Goal: Find specific page/section: Find specific page/section

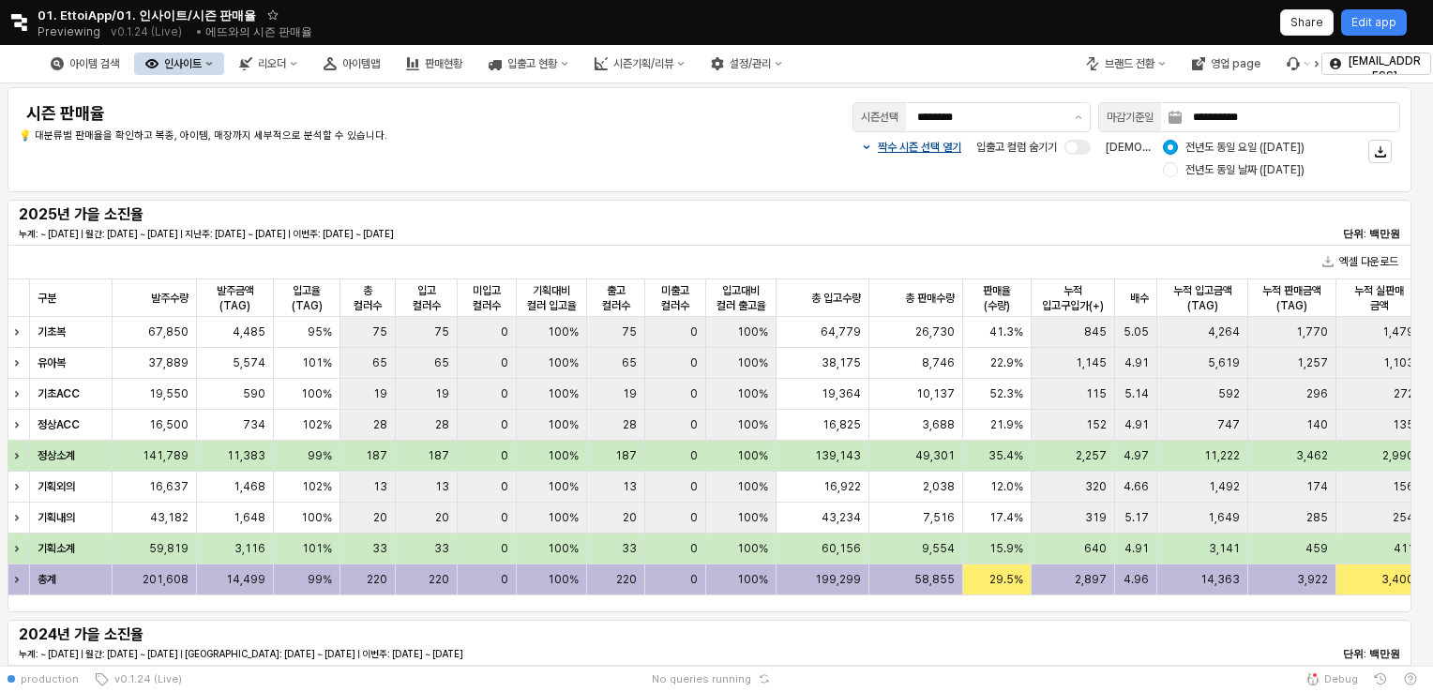
scroll to position [1032, 0]
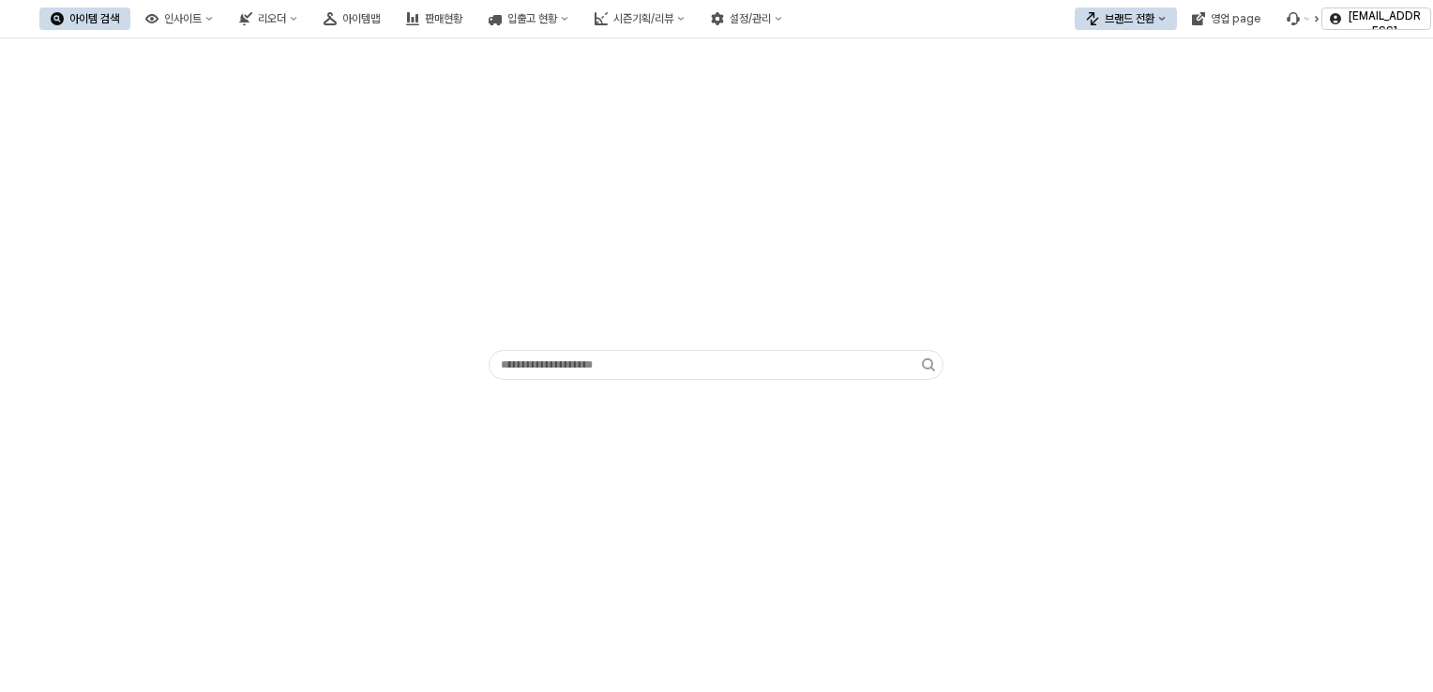
click at [923, 195] on div "App Frame" at bounding box center [716, 237] width 470 height 218
click at [1270, 17] on button "영업 page" at bounding box center [1226, 19] width 91 height 23
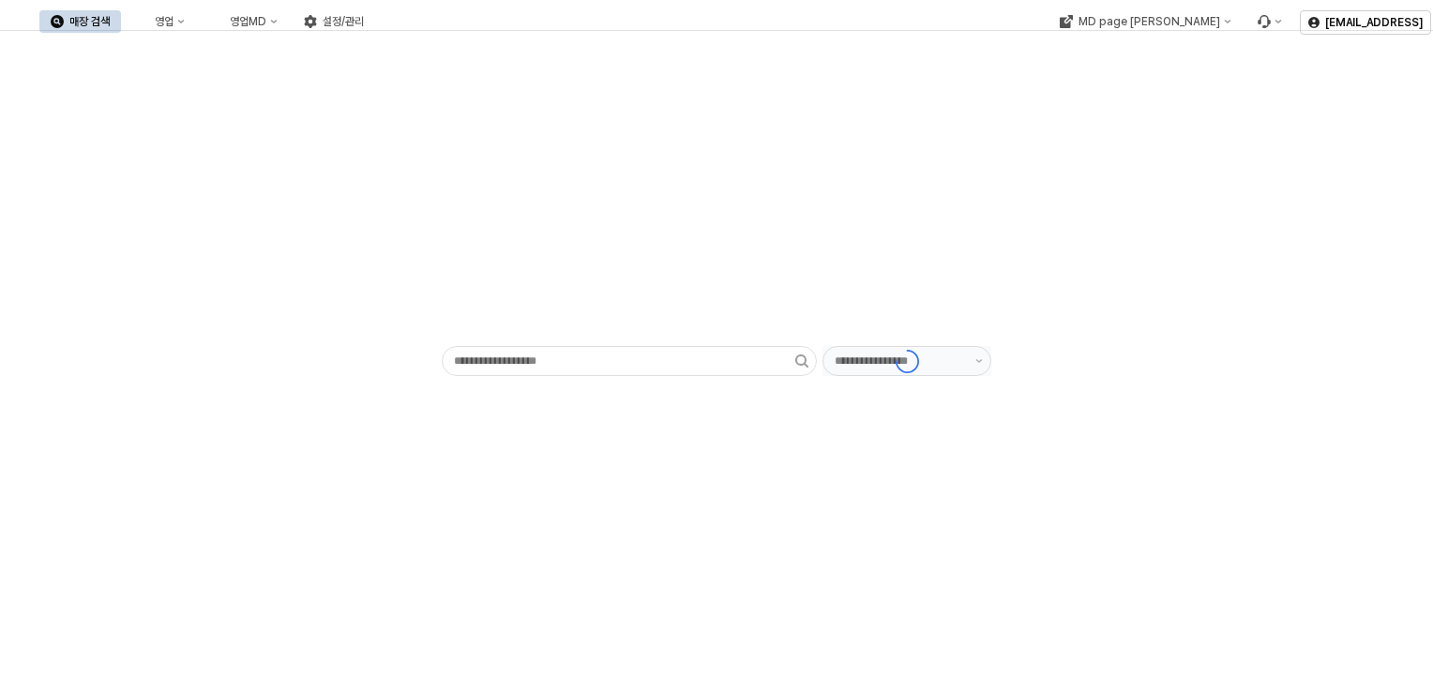
type input "******"
click at [196, 19] on button "영업" at bounding box center [160, 21] width 71 height 23
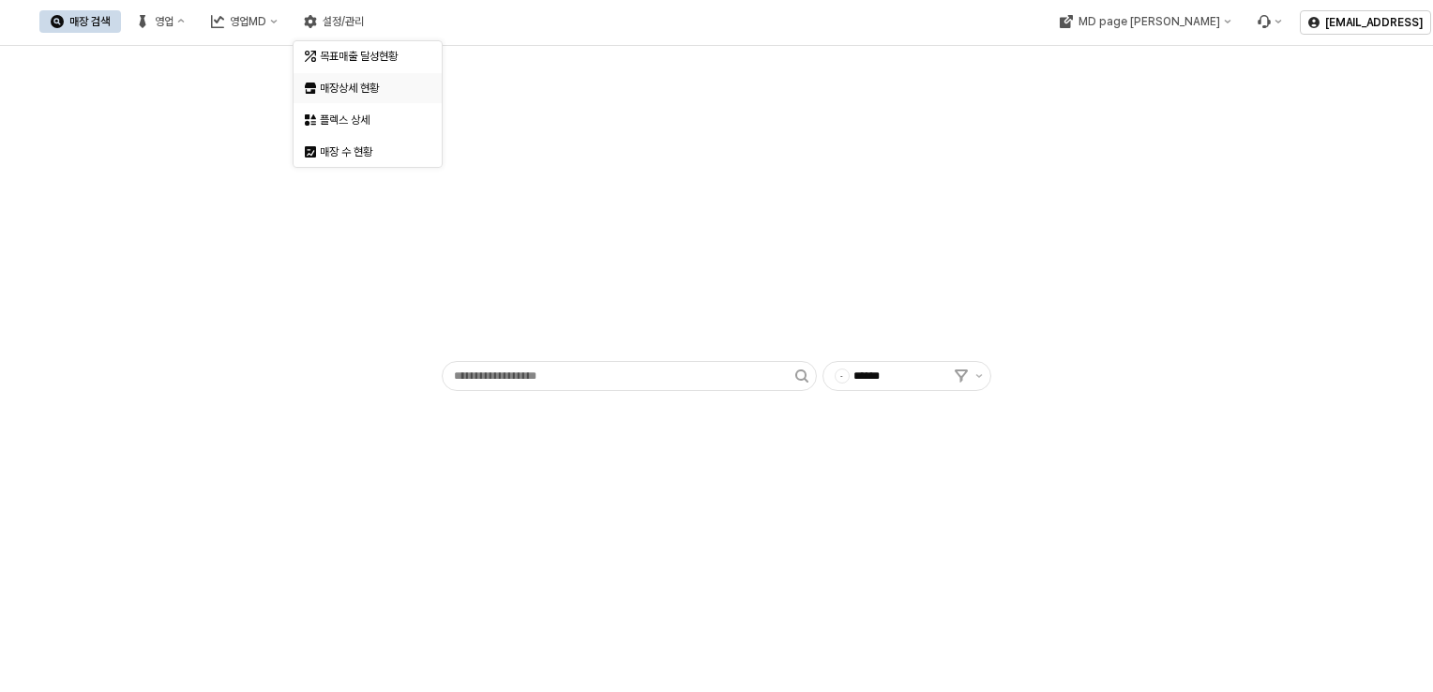
click at [351, 83] on div "매장상세 현황" at bounding box center [369, 88] width 99 height 15
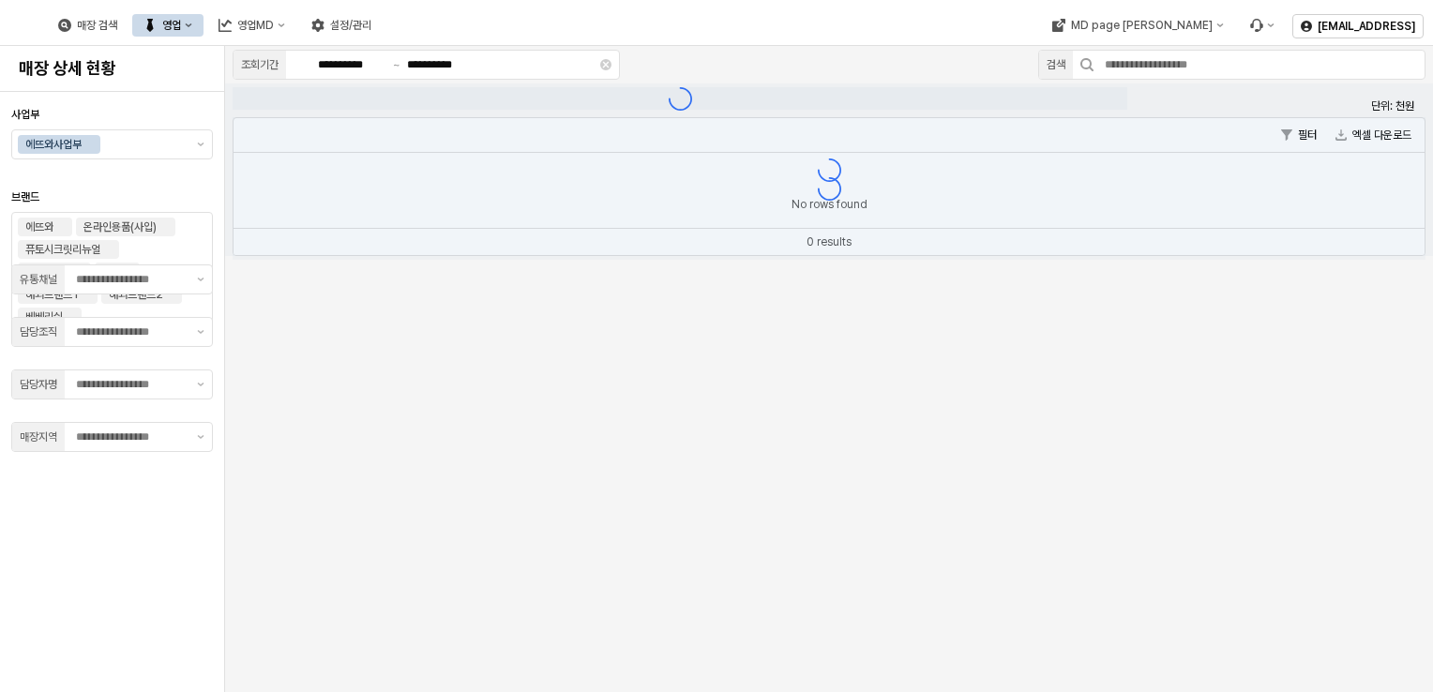
type input "**"
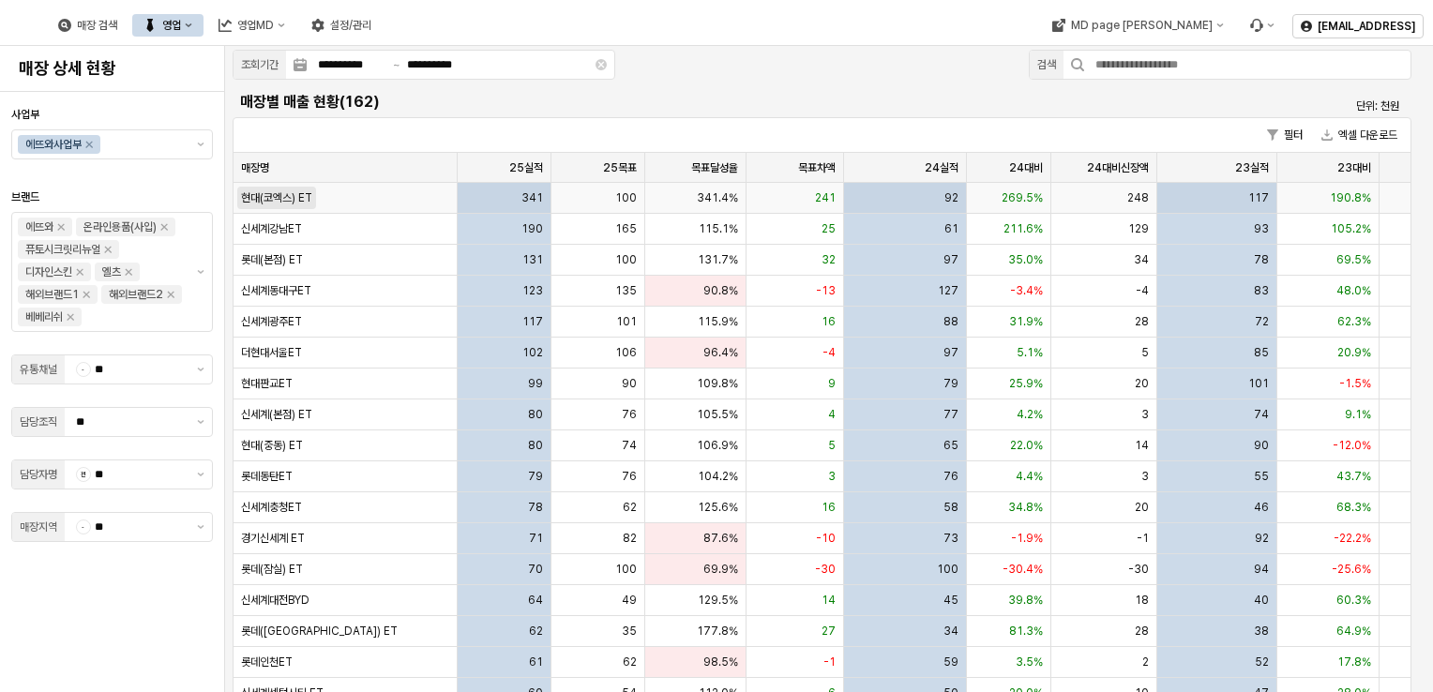
click at [291, 198] on span "현대(코엑스) ET" at bounding box center [276, 197] width 71 height 15
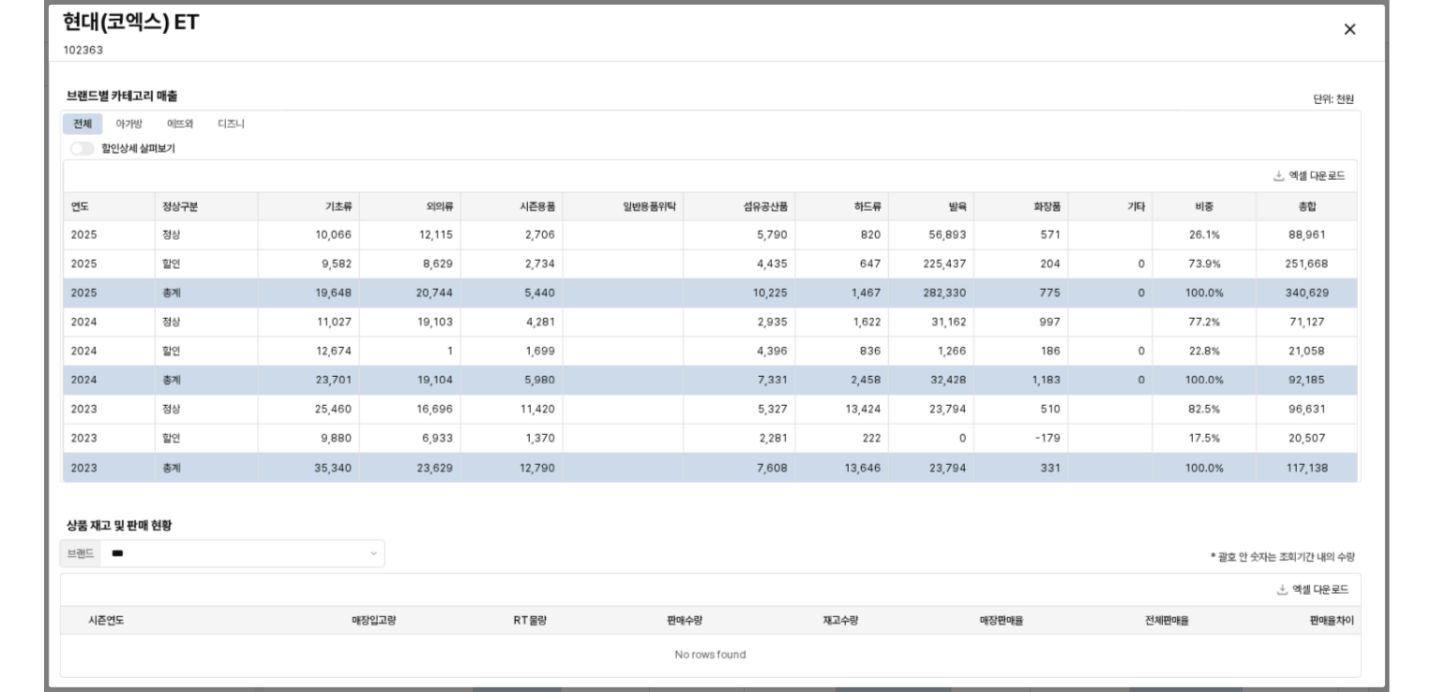
scroll to position [1299, 0]
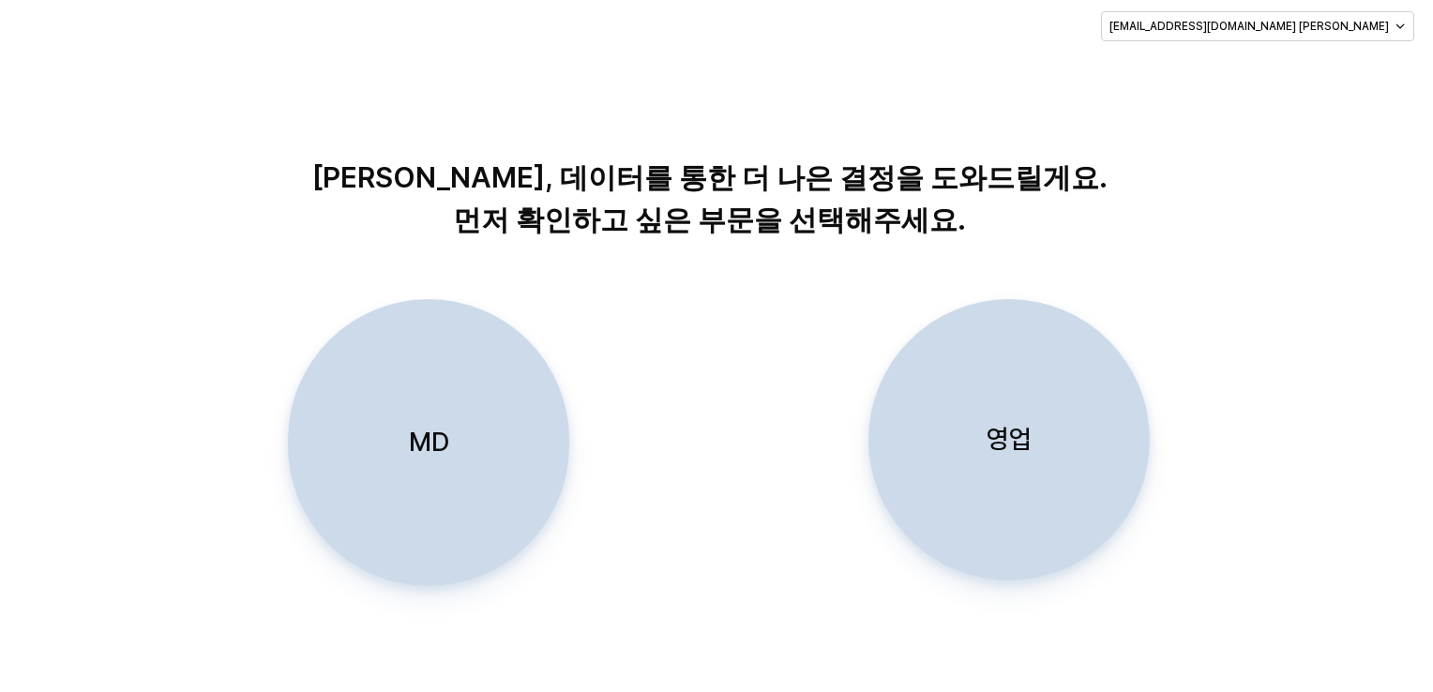
click at [469, 385] on div "MD" at bounding box center [427, 442] width 264 height 285
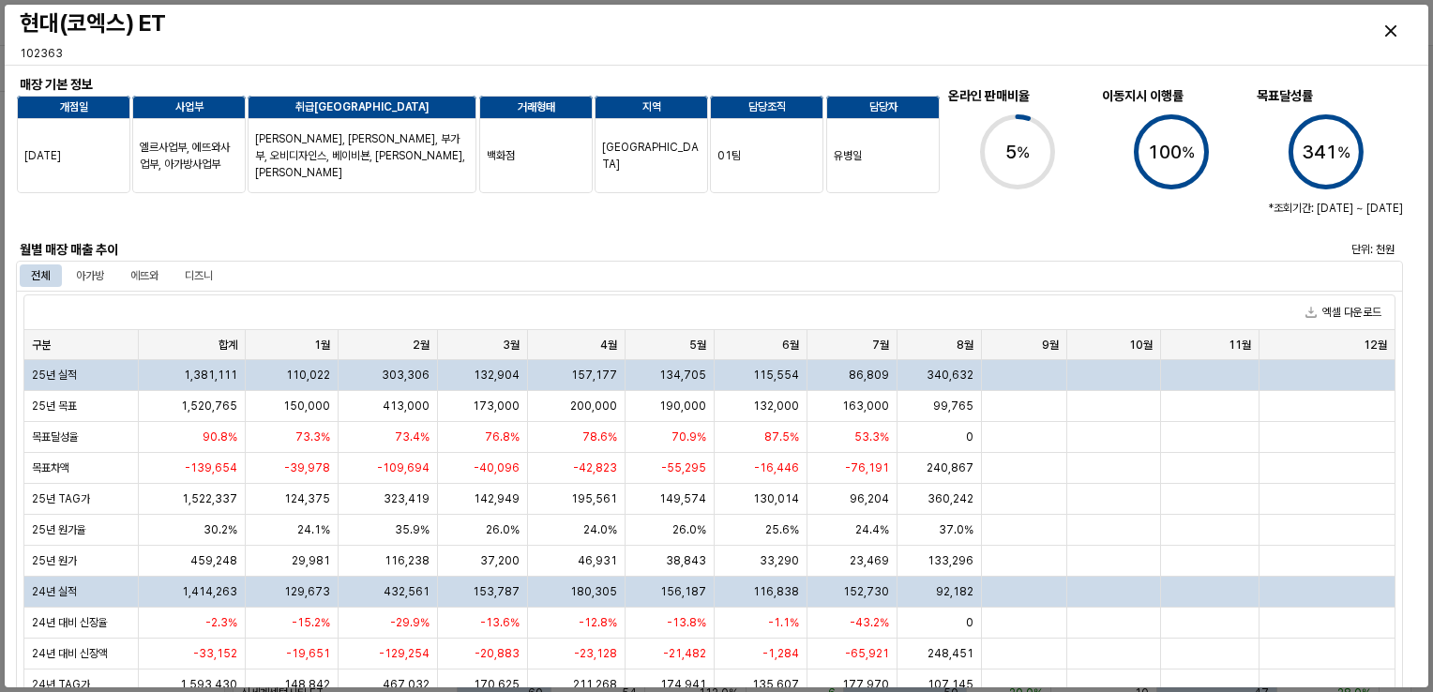
scroll to position [8, 0]
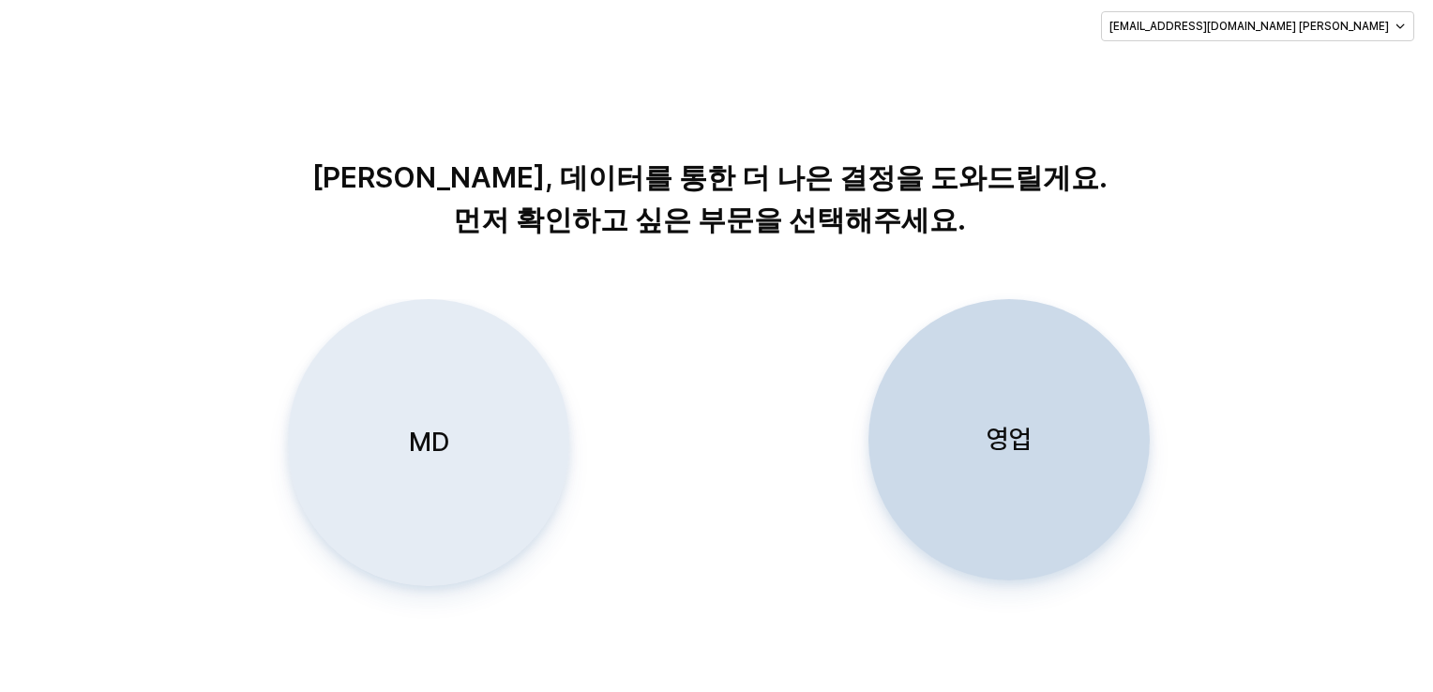
click at [436, 480] on div "MD" at bounding box center [427, 442] width 264 height 285
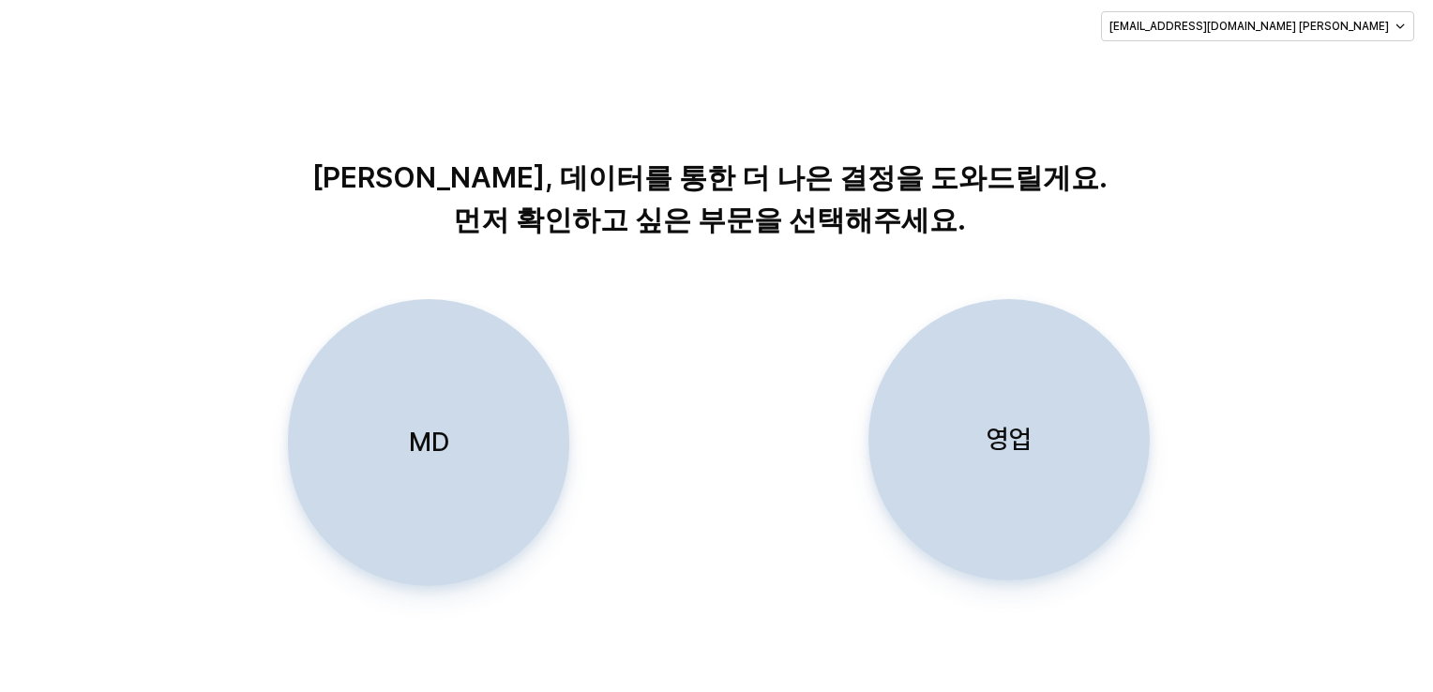
click at [437, 443] on p "MD" at bounding box center [428, 442] width 40 height 35
